Goal: Transaction & Acquisition: Obtain resource

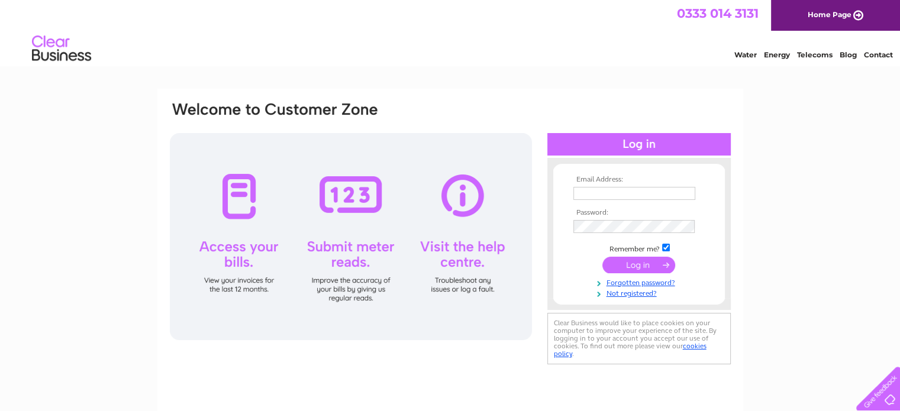
type input "Mathew.Gillies@cowanandpartners.co.uk"
click at [639, 267] on input "submit" at bounding box center [638, 265] width 73 height 17
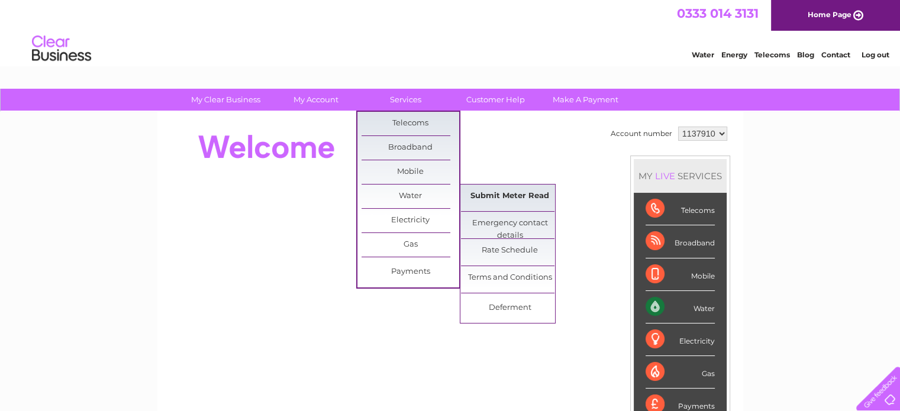
click at [487, 197] on link "Submit Meter Read" at bounding box center [510, 197] width 98 height 24
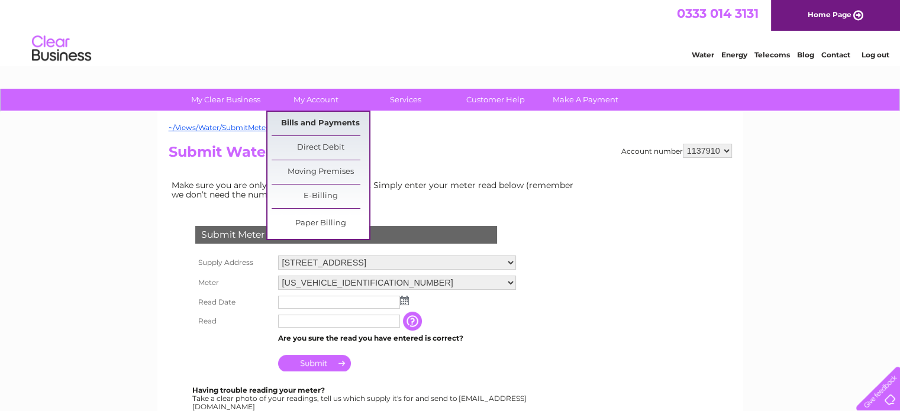
click at [319, 121] on link "Bills and Payments" at bounding box center [321, 124] width 98 height 24
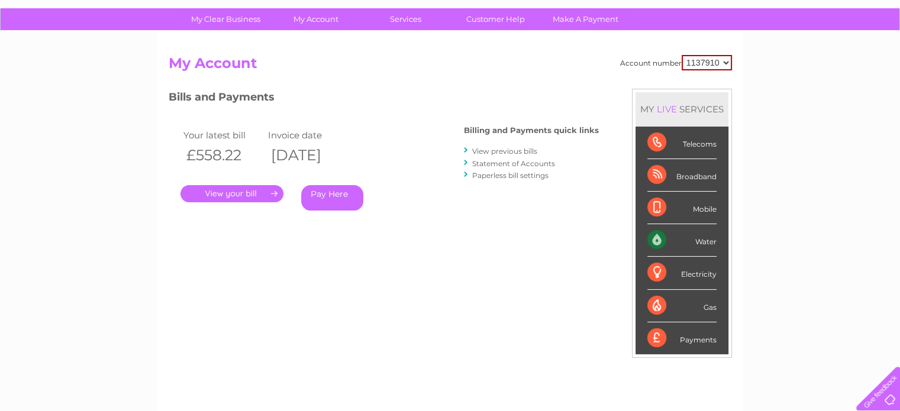
scroll to position [59, 0]
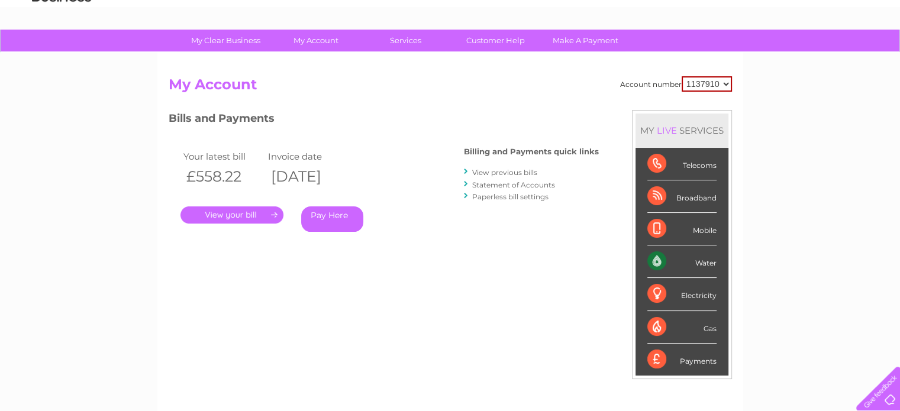
click at [508, 173] on link "View previous bills" at bounding box center [504, 172] width 65 height 9
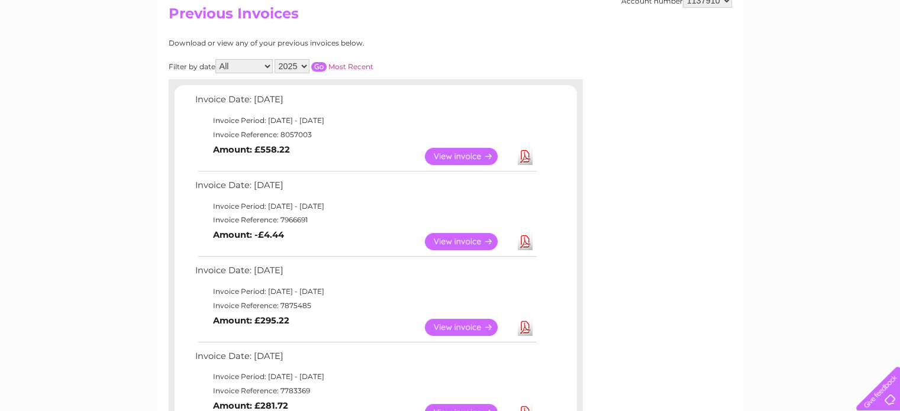
scroll to position [118, 0]
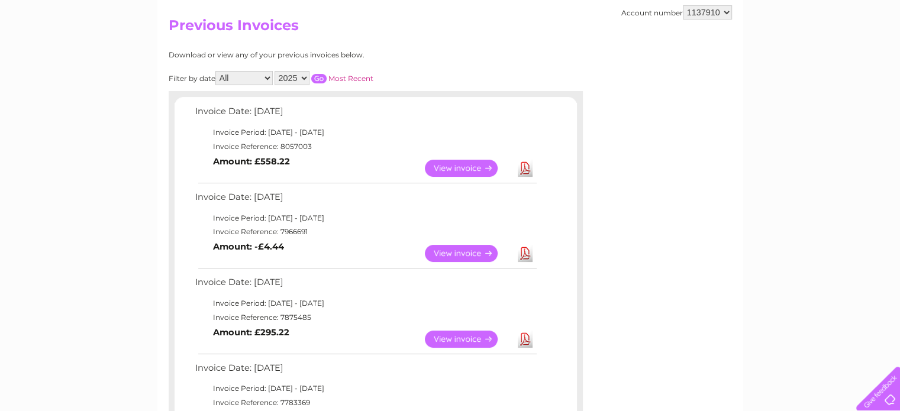
click at [523, 173] on link "Download" at bounding box center [525, 168] width 15 height 17
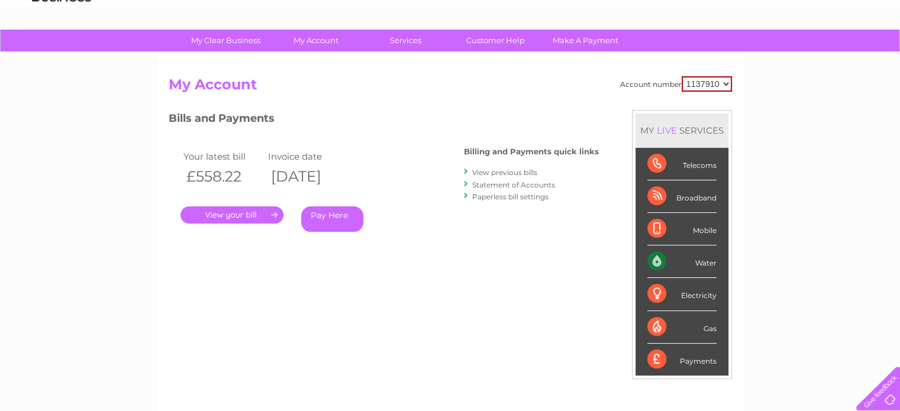
click at [499, 173] on link "View previous bills" at bounding box center [504, 172] width 65 height 9
click at [500, 171] on link "View previous bills" at bounding box center [504, 172] width 65 height 9
click at [501, 171] on link "View previous bills" at bounding box center [504, 172] width 65 height 9
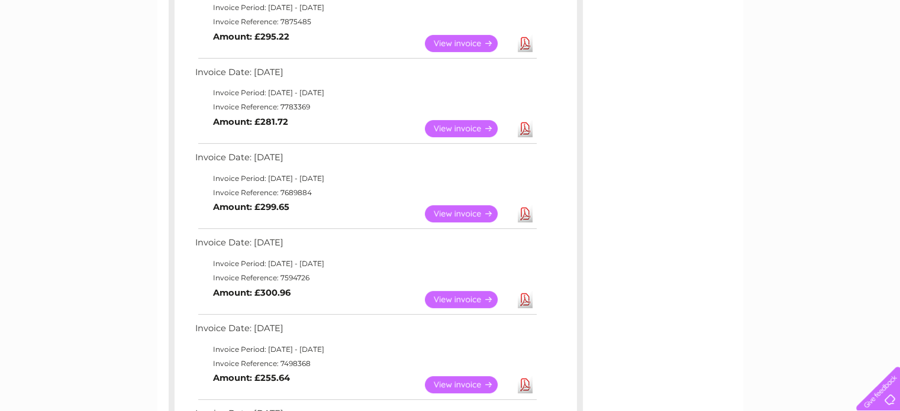
scroll to position [118, 0]
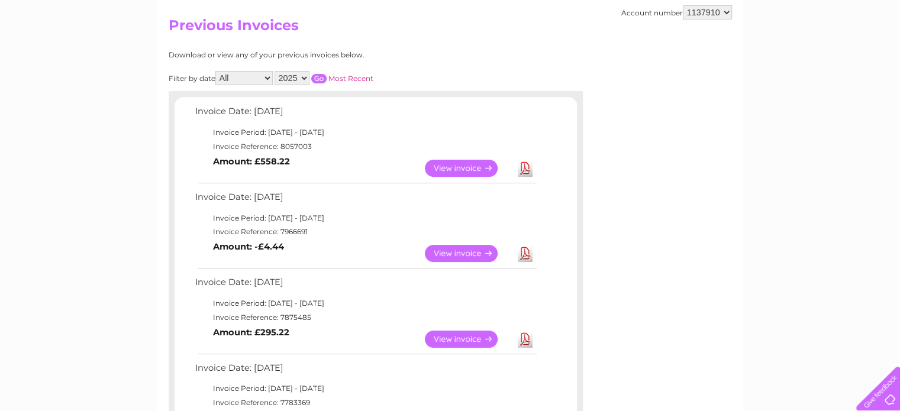
click at [523, 166] on link "Download" at bounding box center [525, 168] width 15 height 17
